Goal: Task Accomplishment & Management: Manage account settings

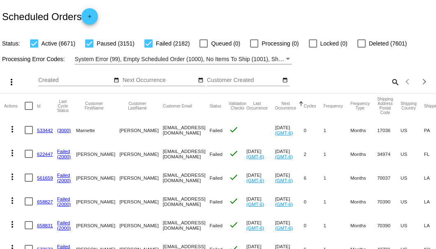
click at [390, 88] on mat-icon "search" at bounding box center [395, 82] width 10 height 13
click at [389, 84] on input "Search" at bounding box center [345, 80] width 109 height 7
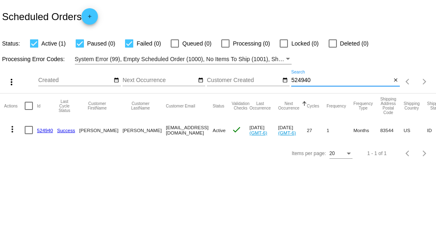
type input "524940"
click at [28, 129] on div at bounding box center [29, 130] width 8 height 8
click at [28, 134] on input "checkbox" at bounding box center [28, 134] width 0 height 0
checkbox input "true"
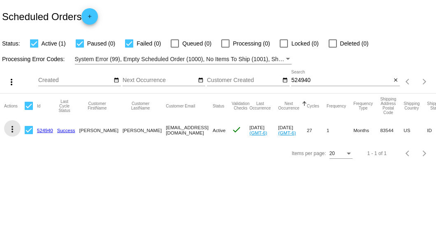
click at [16, 129] on mat-icon "more_vert" at bounding box center [12, 130] width 10 height 10
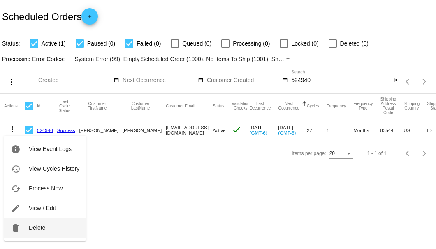
click at [34, 226] on span "Delete" at bounding box center [37, 228] width 16 height 7
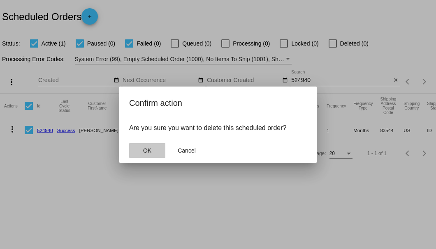
click at [147, 152] on span "OK" at bounding box center [147, 151] width 8 height 7
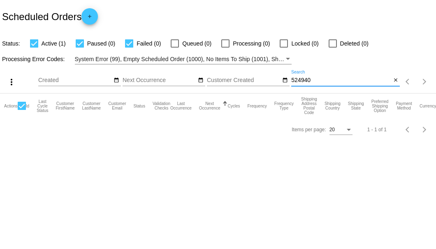
click at [328, 78] on input "524940" at bounding box center [341, 80] width 100 height 7
type input "524940"
click at [392, 81] on mat-icon "close" at bounding box center [395, 80] width 6 height 7
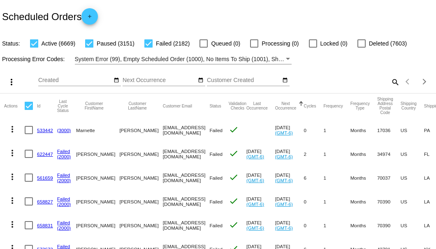
click at [390, 88] on mat-icon "search" at bounding box center [395, 82] width 10 height 13
click at [390, 84] on input "Search" at bounding box center [345, 80] width 109 height 7
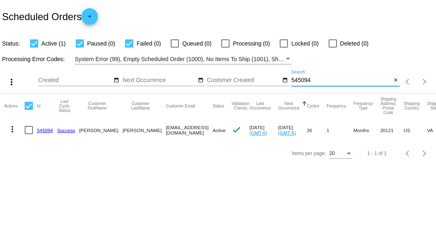
type input "545094"
click at [38, 128] on link "545094" at bounding box center [45, 130] width 16 height 5
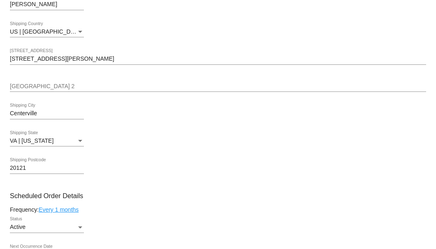
scroll to position [411, 0]
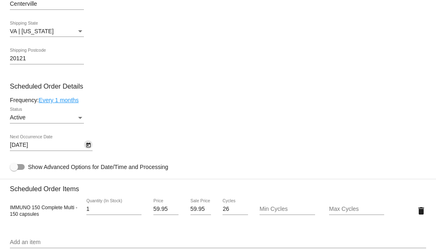
click at [86, 144] on icon "Open calendar" at bounding box center [88, 146] width 6 height 10
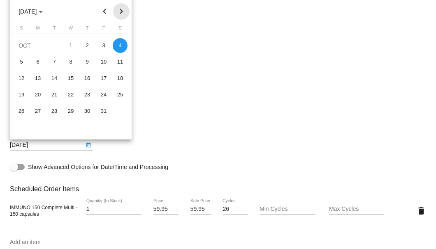
click at [123, 14] on button "Next month" at bounding box center [121, 11] width 16 height 16
click at [52, 63] on div "4" at bounding box center [54, 62] width 15 height 15
type input "11/4/2025"
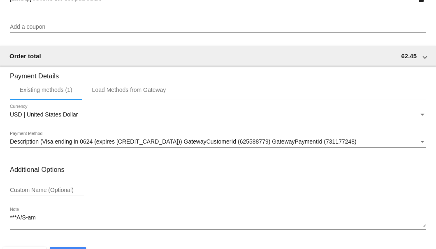
scroll to position [793, 0]
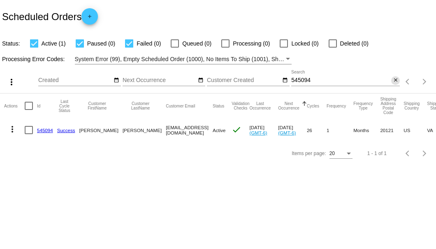
click at [395, 81] on mat-icon "close" at bounding box center [395, 80] width 6 height 7
